Goal: Book appointment/travel/reservation

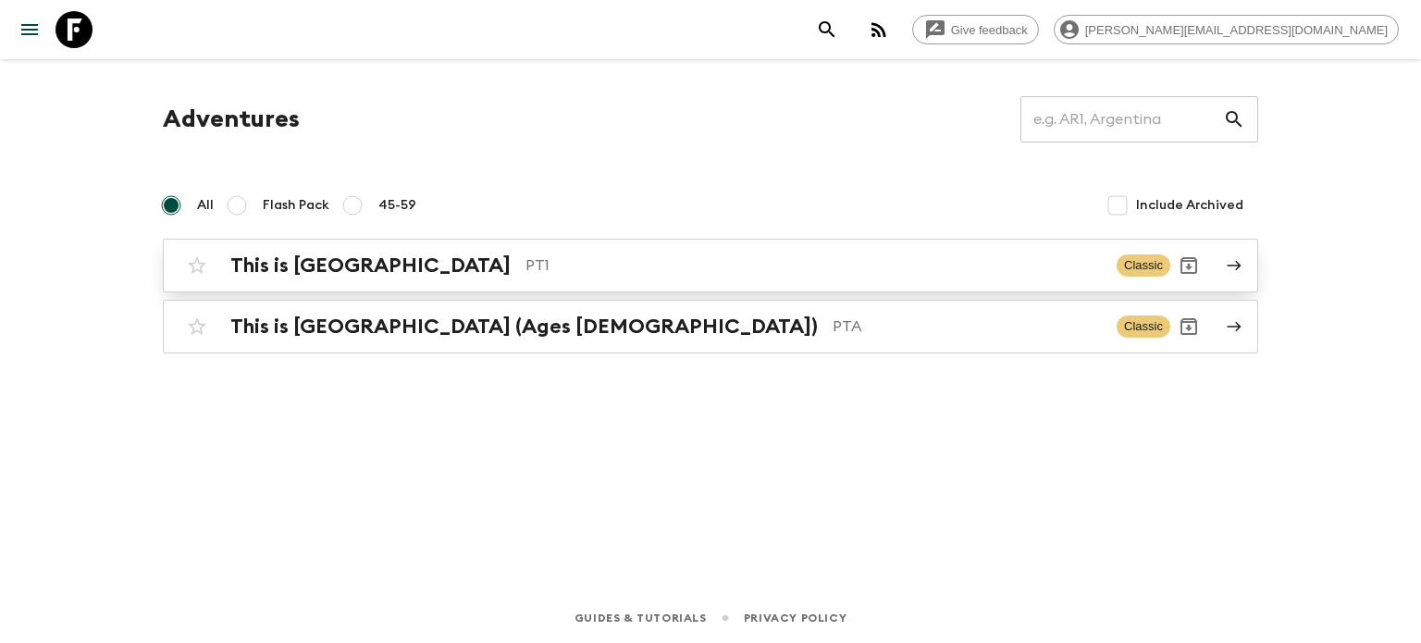
click at [342, 266] on h2 "This is [GEOGRAPHIC_DATA]" at bounding box center [370, 265] width 280 height 24
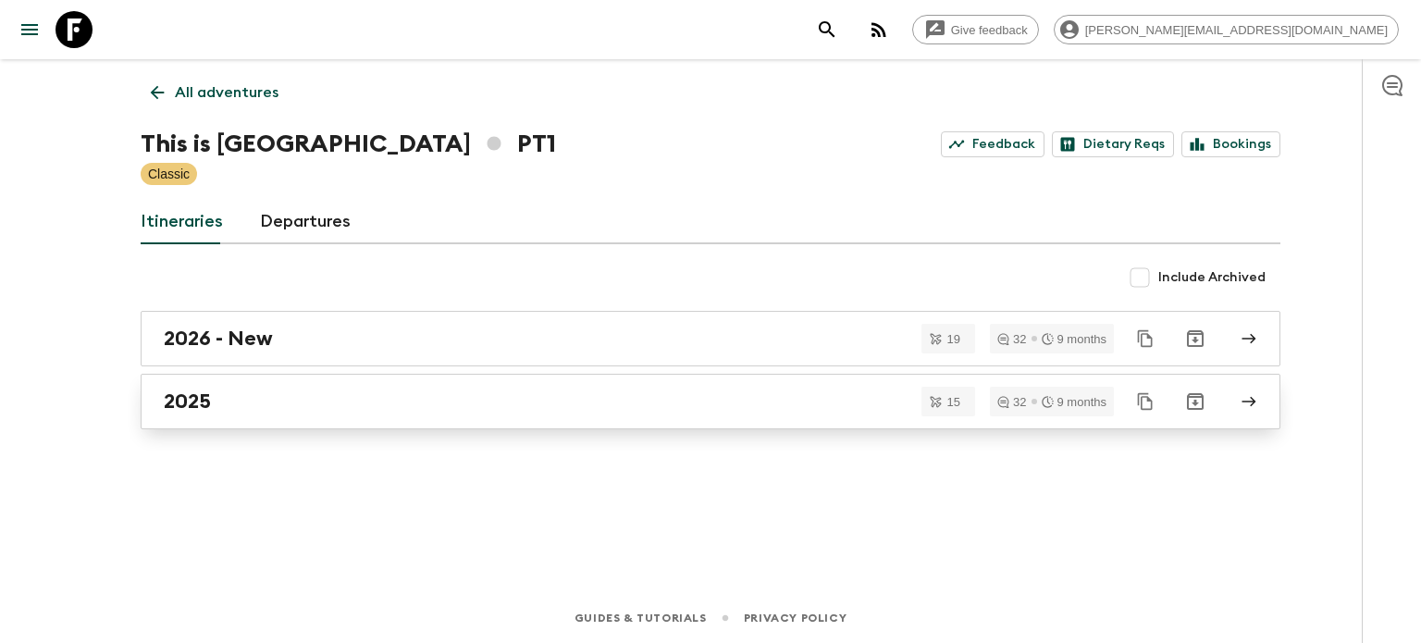
click at [381, 406] on div "2025" at bounding box center [693, 401] width 1058 height 24
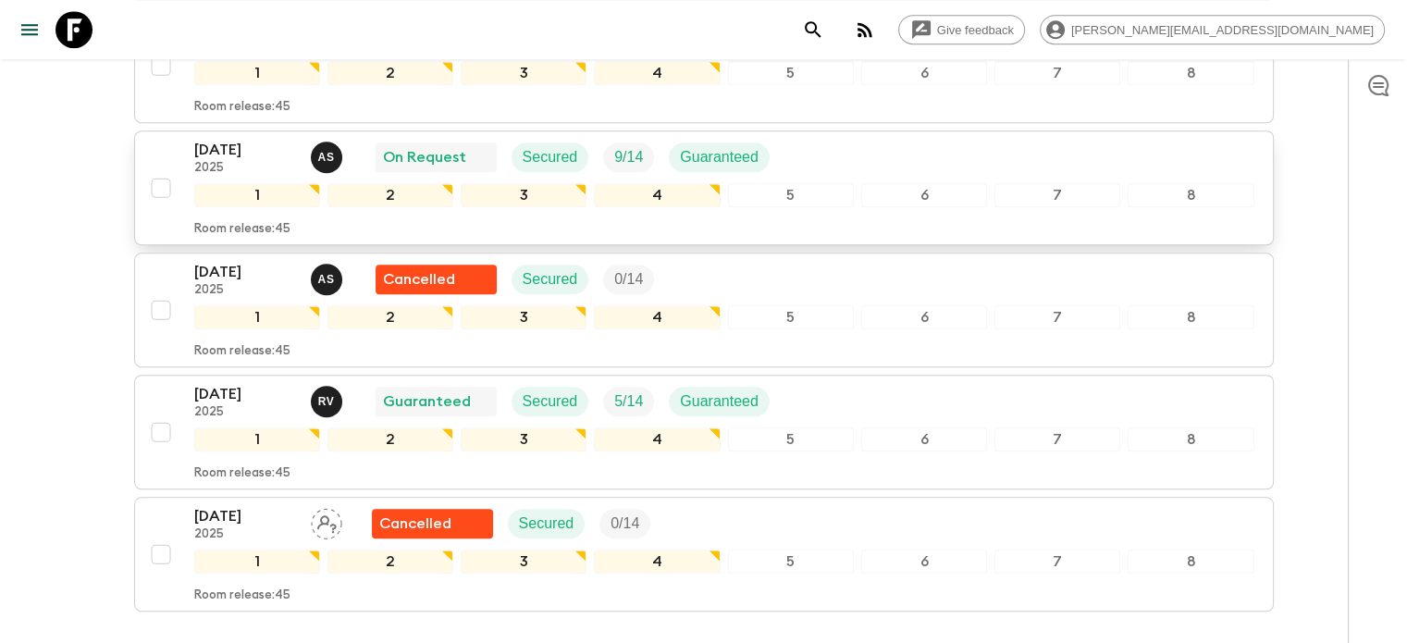
scroll to position [1698, 0]
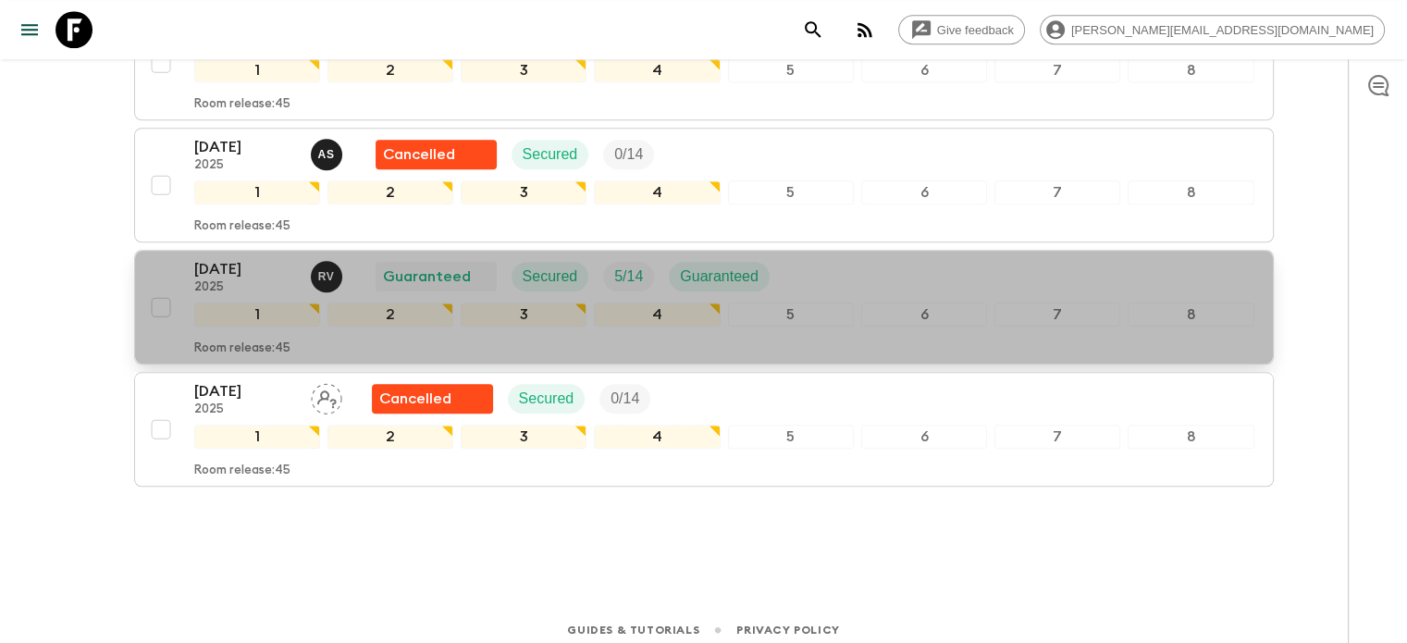
click at [908, 260] on div "[DATE] 2025 R V Guaranteed Secured 5 / 14 Guaranteed" at bounding box center [724, 276] width 1060 height 37
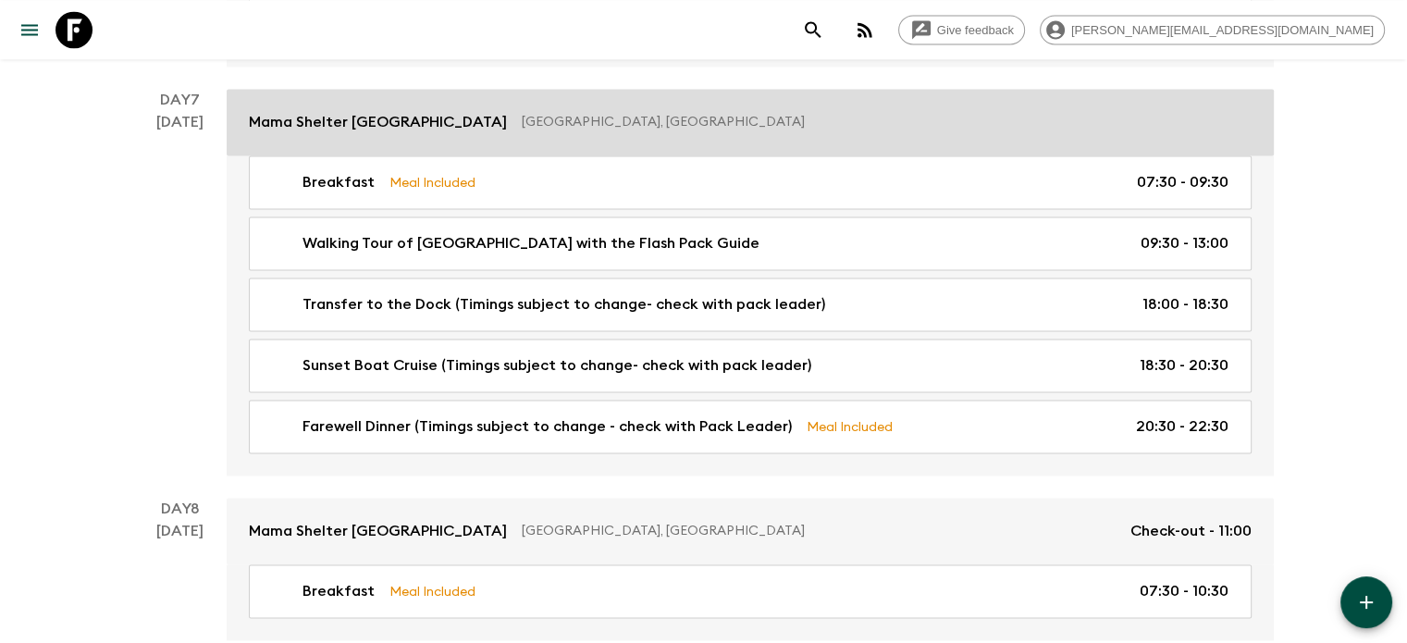
scroll to position [2868, 0]
